Goal: Task Accomplishment & Management: Manage account settings

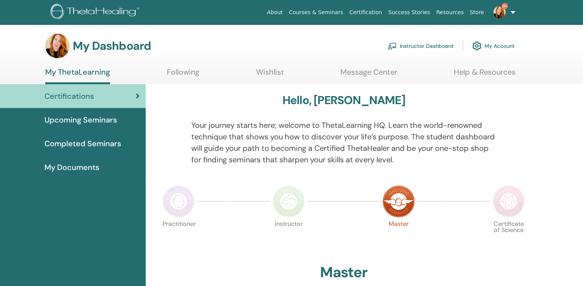
click at [422, 46] on link "Instructor Dashboard" at bounding box center [421, 46] width 66 height 17
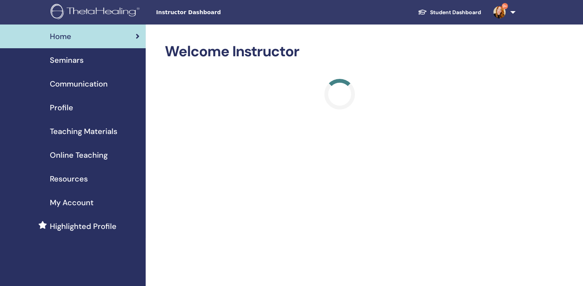
click at [70, 59] on span "Seminars" at bounding box center [67, 60] width 34 height 12
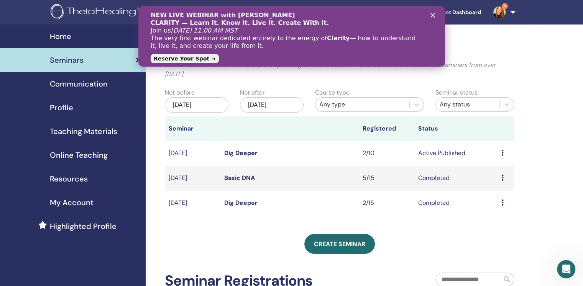
click at [502, 153] on icon at bounding box center [503, 153] width 2 height 6
click at [500, 184] on link "Attendees" at bounding box center [496, 182] width 29 height 8
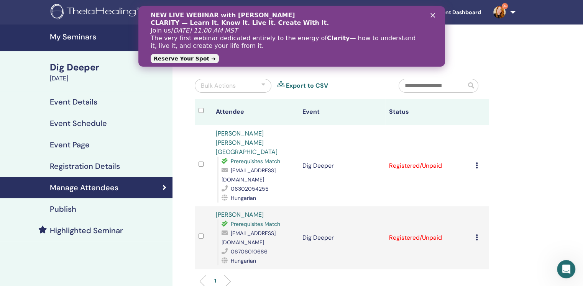
click at [477, 161] on div "Cancel Registration Do not auto-certify Mark as Paid Mark as Unpaid Mark as Abs…" at bounding box center [481, 165] width 10 height 9
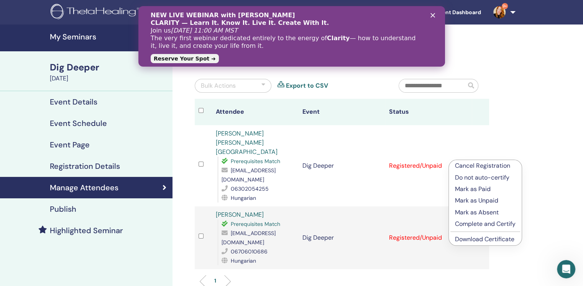
click at [488, 243] on link "Download Certificate" at bounding box center [484, 239] width 59 height 8
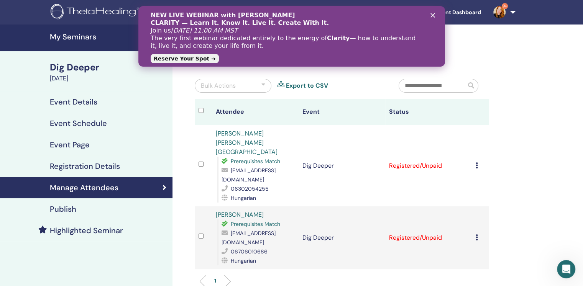
click at [432, 14] on icon "Bezárás" at bounding box center [432, 15] width 5 height 5
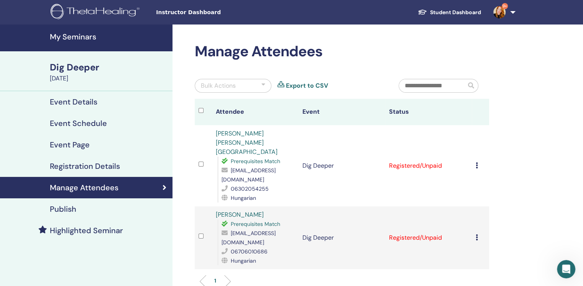
click at [479, 234] on div "Cancel Registration Do not auto-certify Mark as Paid Mark as Unpaid Mark as Abs…" at bounding box center [481, 238] width 10 height 9
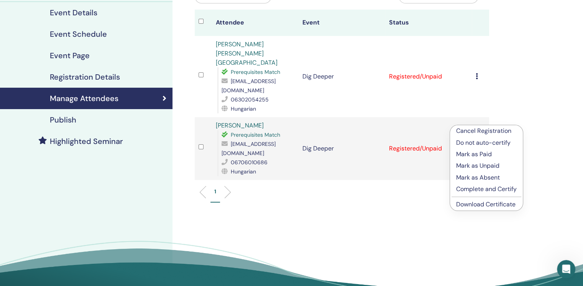
scroll to position [115, 0]
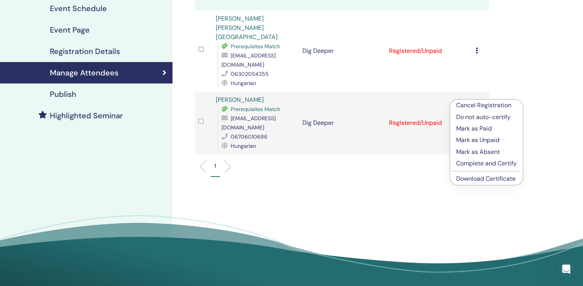
click at [480, 180] on link "Download Certificate" at bounding box center [485, 179] width 59 height 8
